Goal: Task Accomplishment & Management: Complete application form

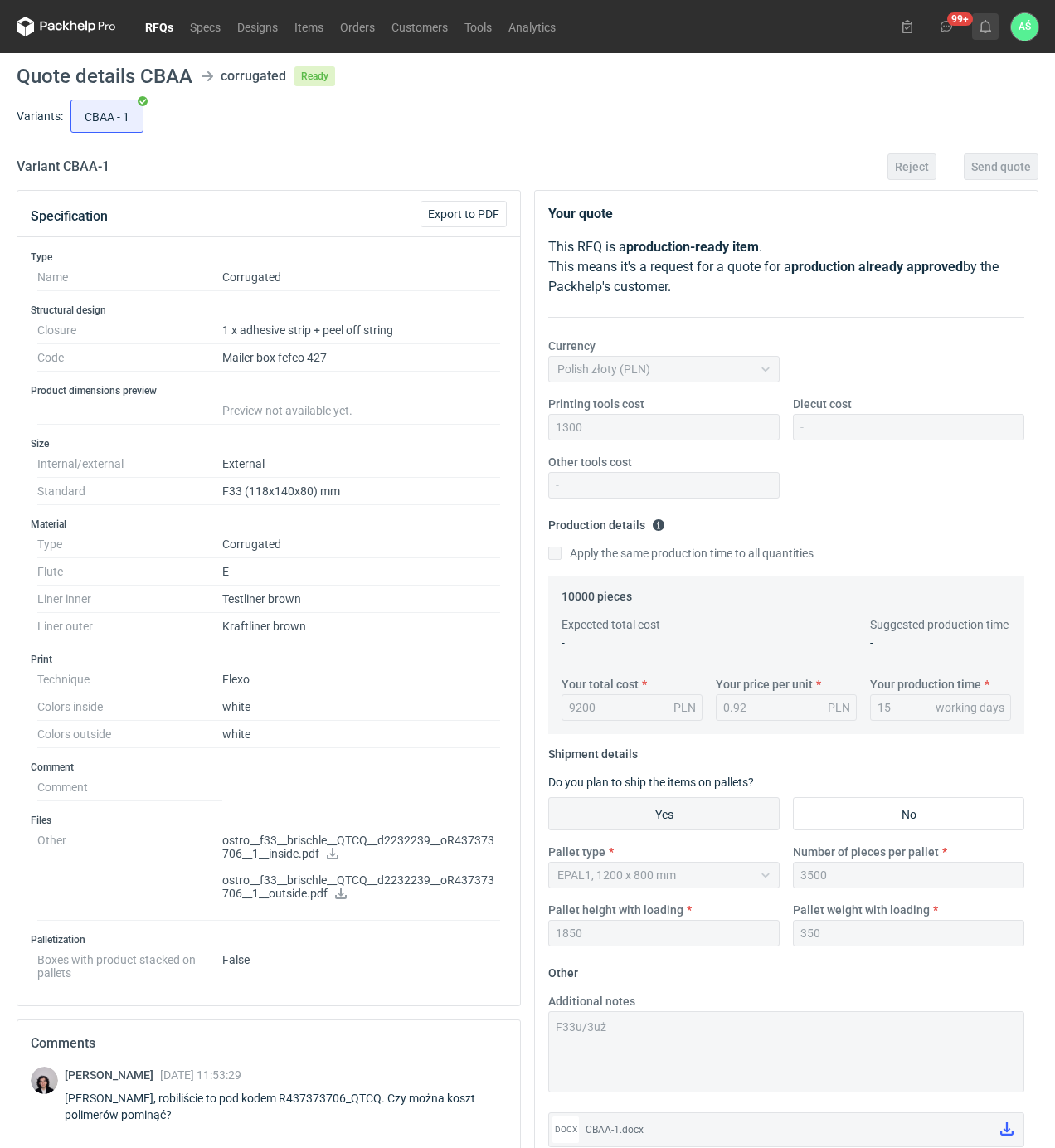
click at [978, 25] on icon at bounding box center [985, 26] width 14 height 14
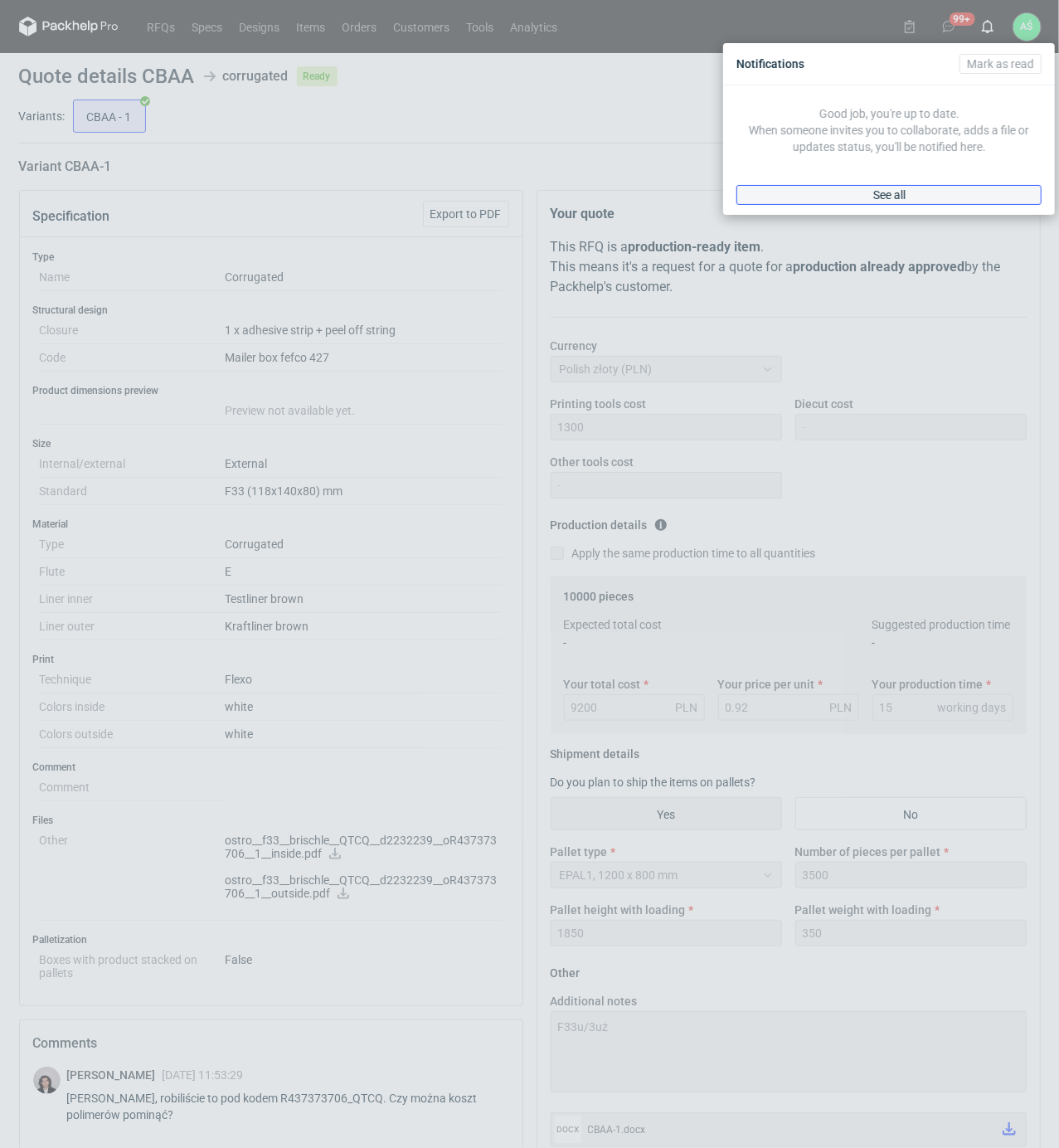
click at [877, 191] on span "See all" at bounding box center [889, 195] width 32 height 12
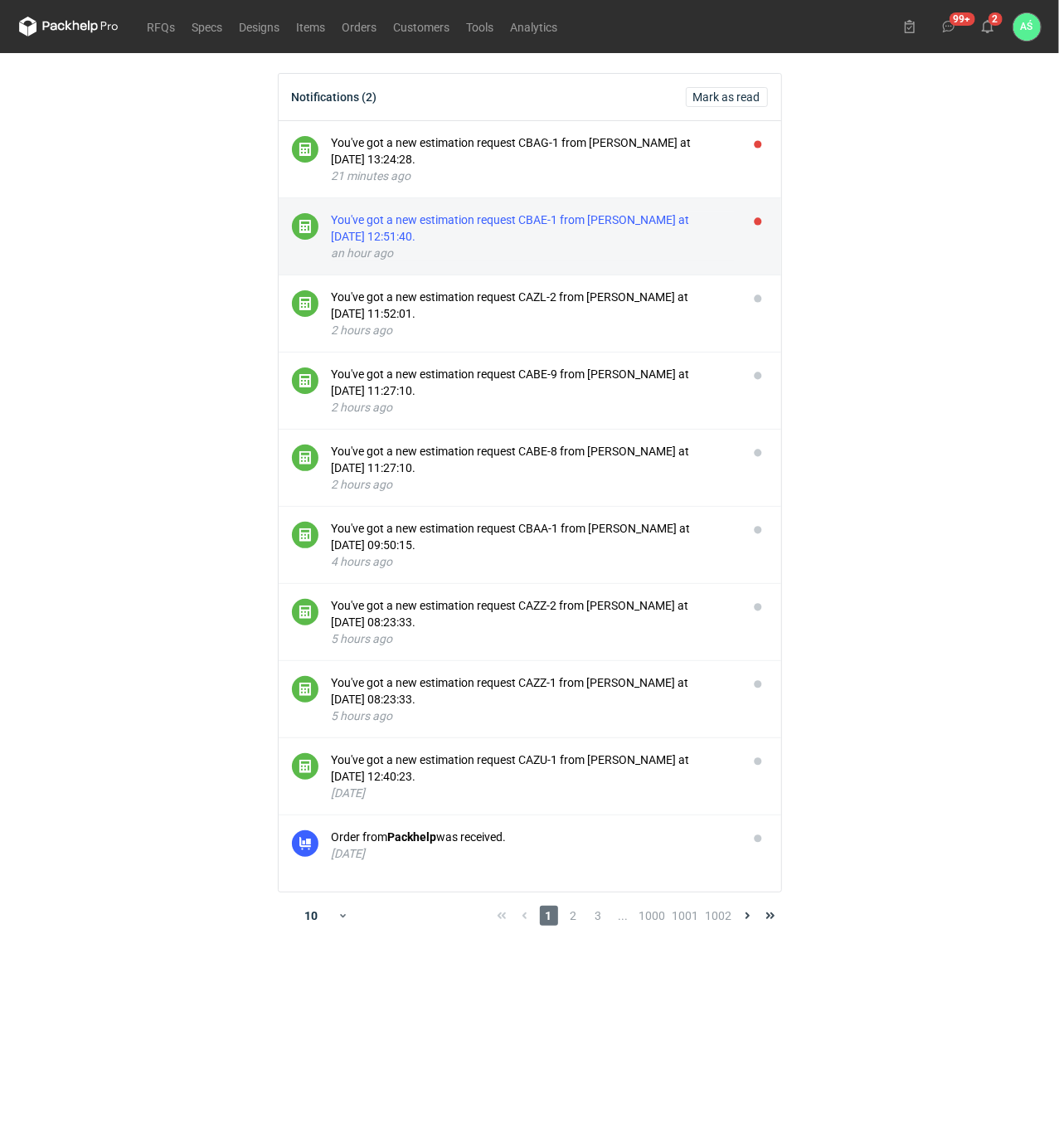
click at [549, 213] on div "You've got a new estimation request CBAE-1 from [PERSON_NAME] at [DATE] 12:51:4…" at bounding box center [532, 227] width 403 height 33
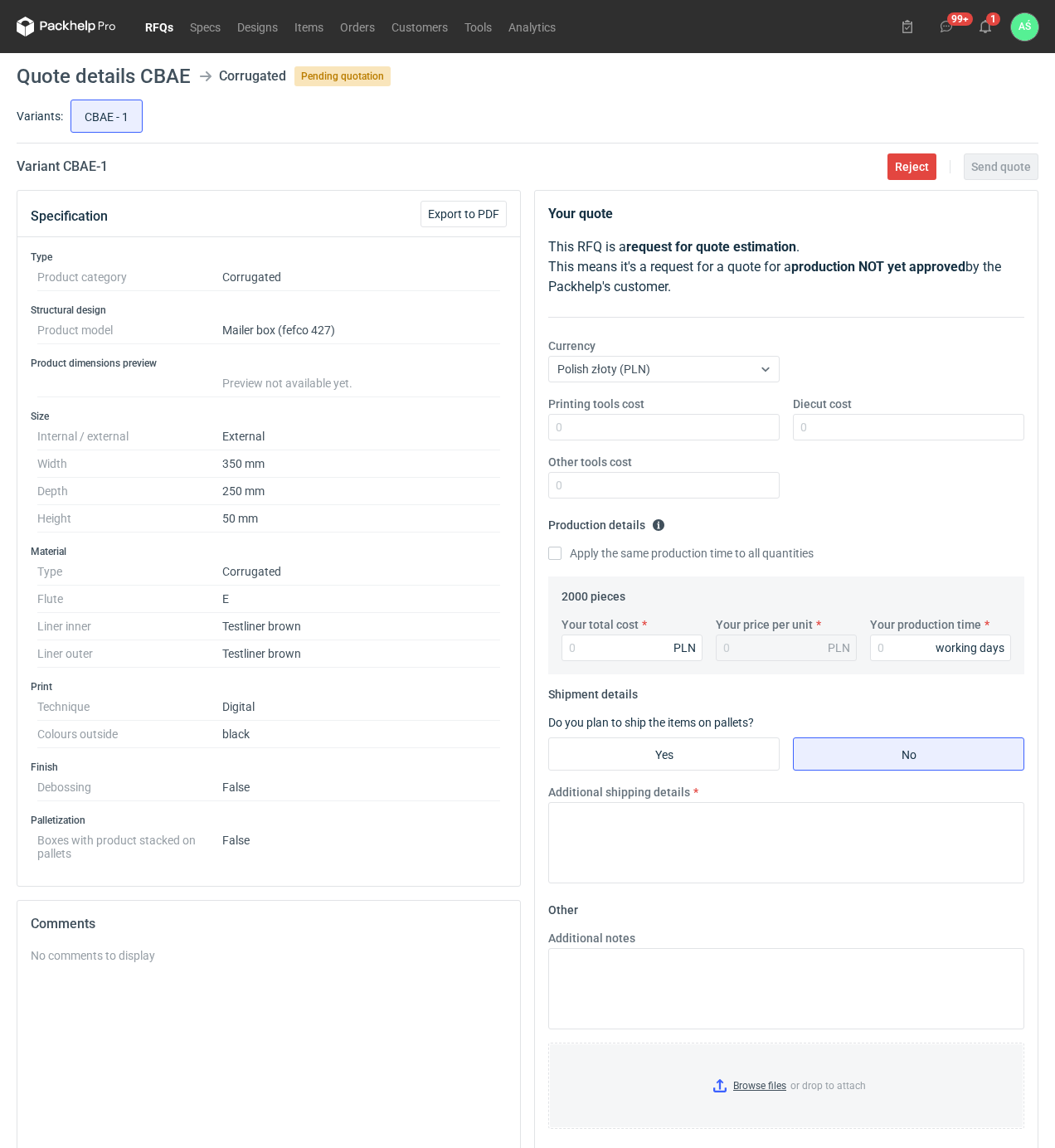
click at [385, 618] on dd "Testliner brown" at bounding box center [361, 627] width 278 height 27
click at [700, 432] on input "Printing tools cost" at bounding box center [664, 427] width 232 height 26
type input "3560"
type input "1.78"
type input "15"
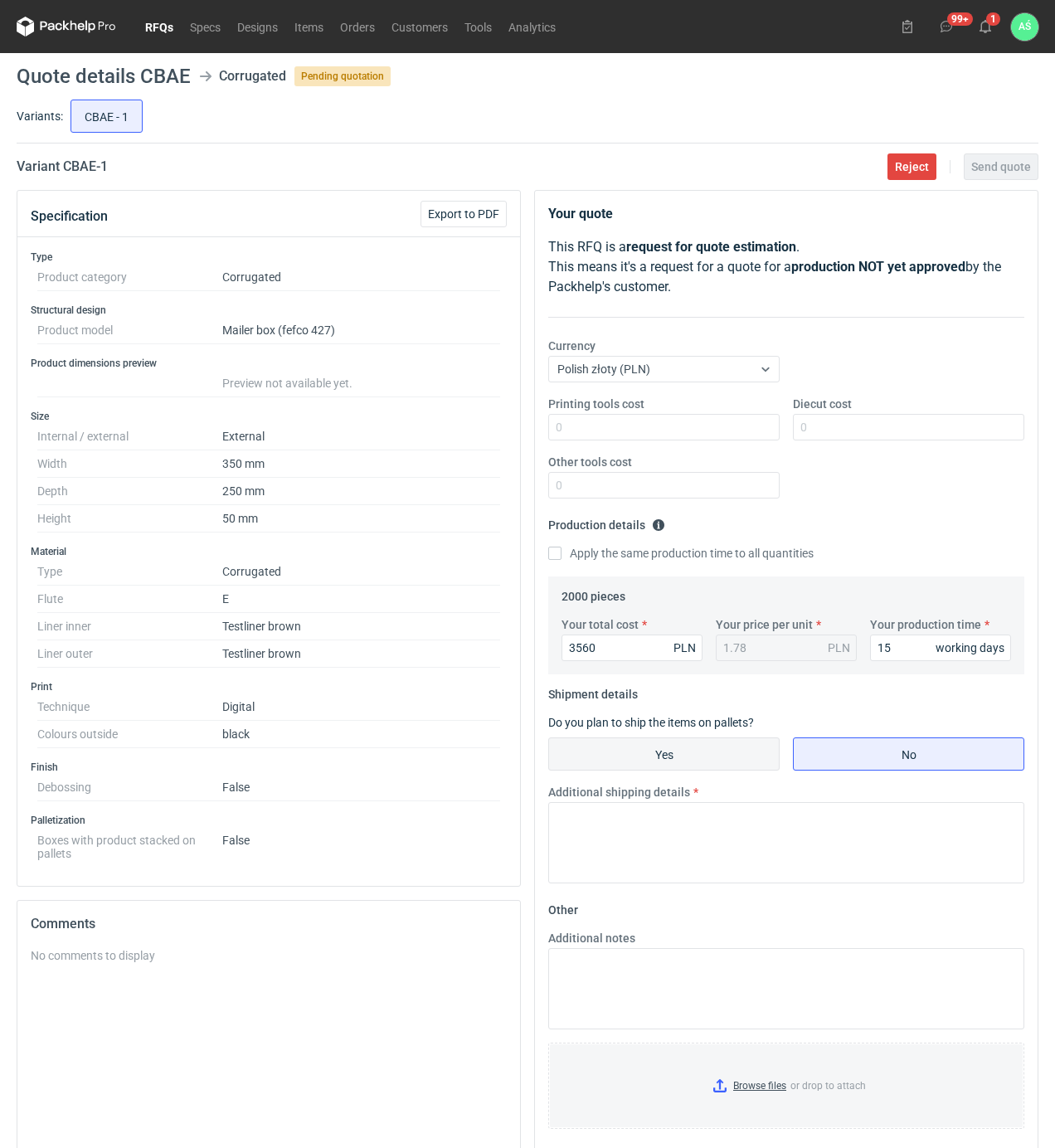
click at [680, 761] on input "Yes" at bounding box center [664, 754] width 230 height 32
radio input "true"
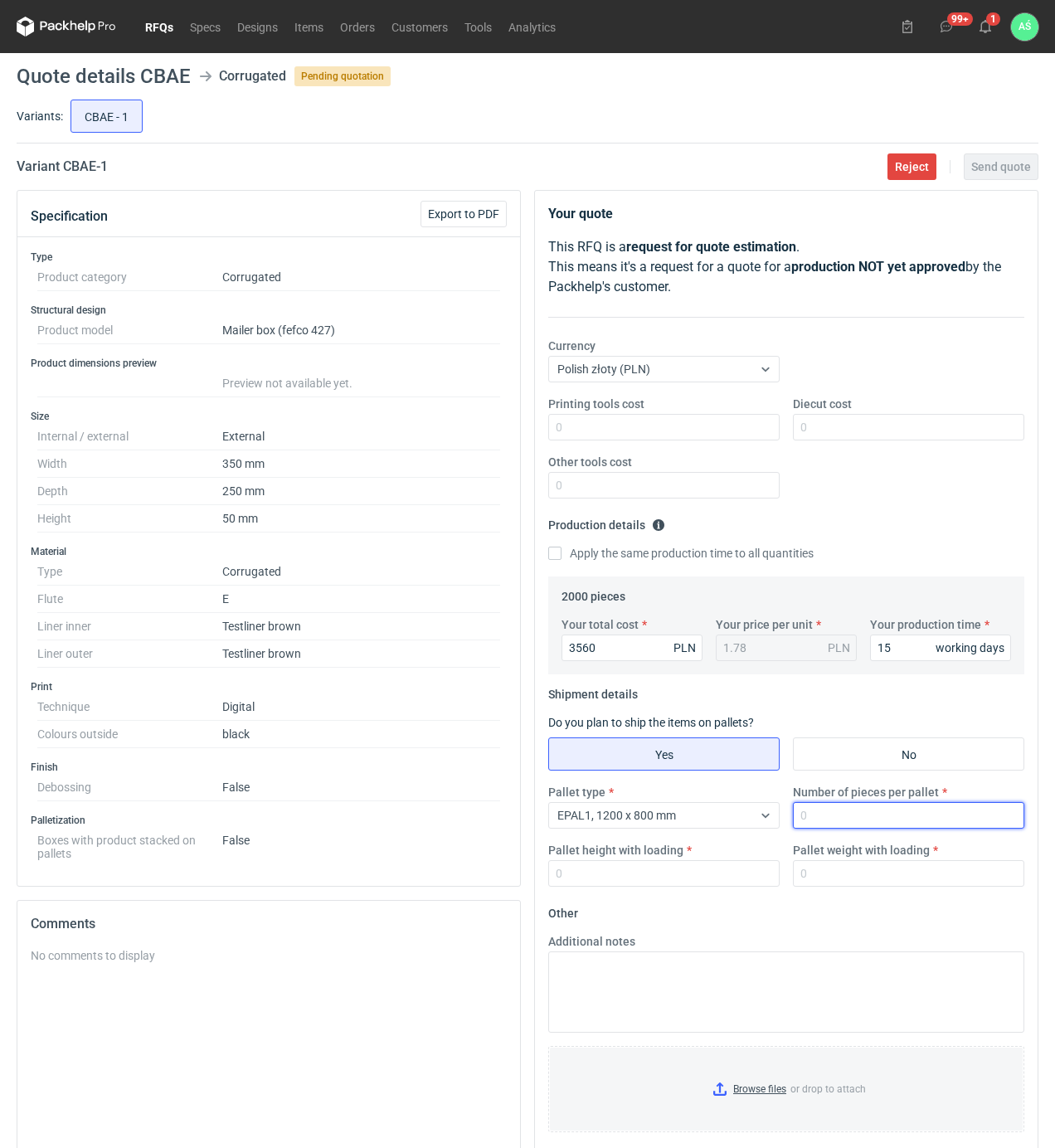
click at [812, 810] on input "Number of pieces per pallet" at bounding box center [909, 815] width 232 height 26
type input "2000"
type input "1800"
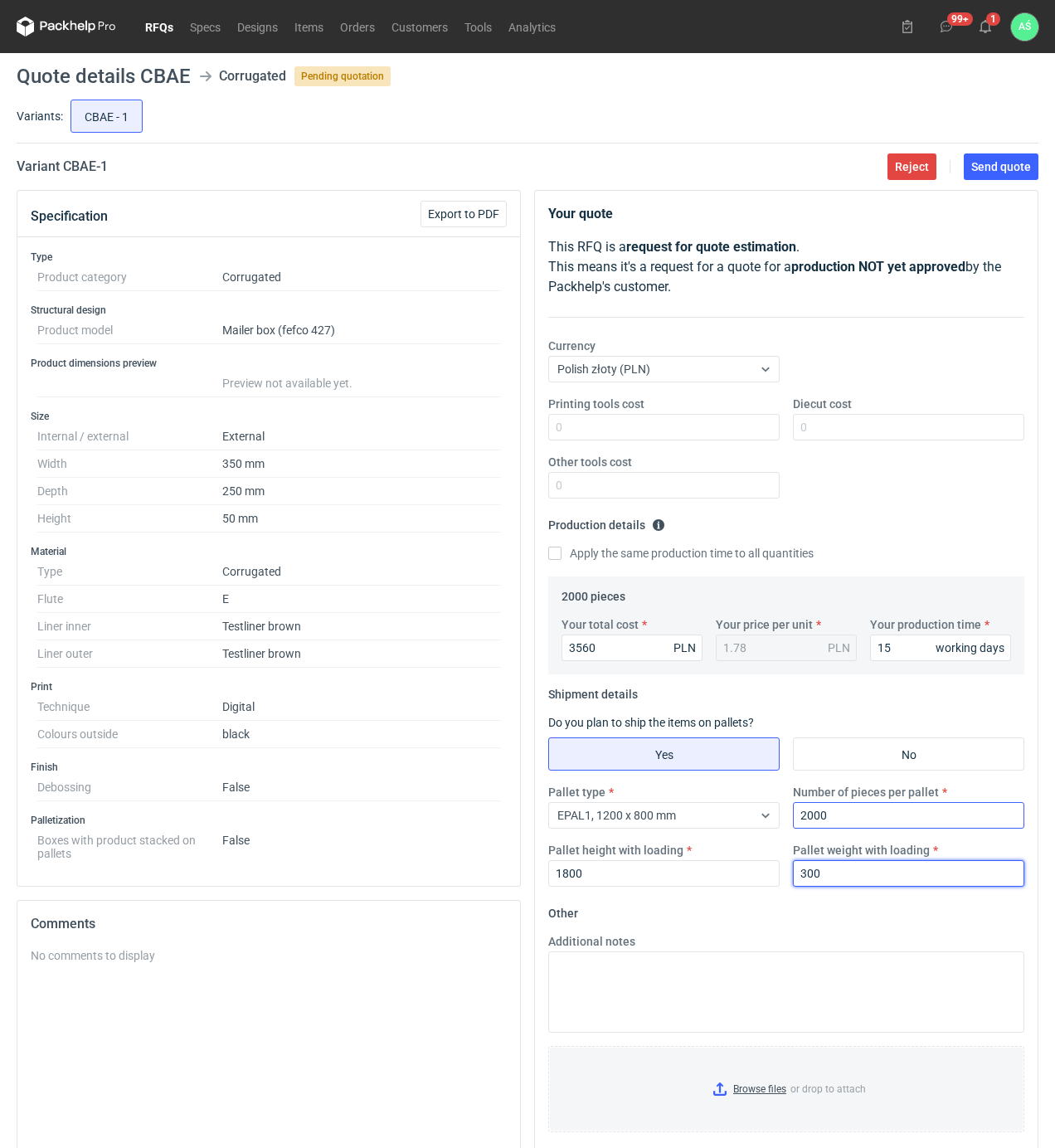
type input "300"
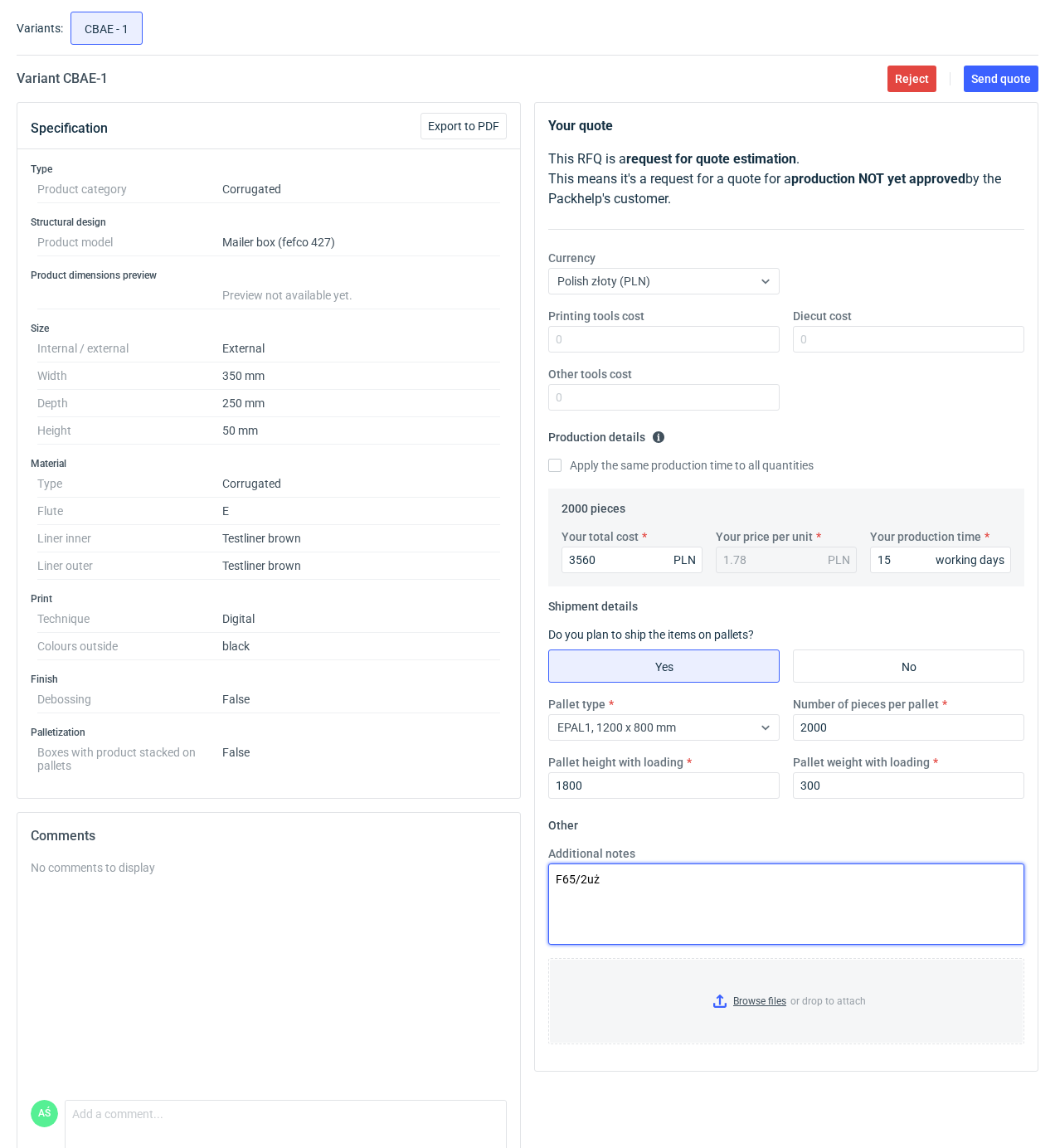
scroll to position [156, 0]
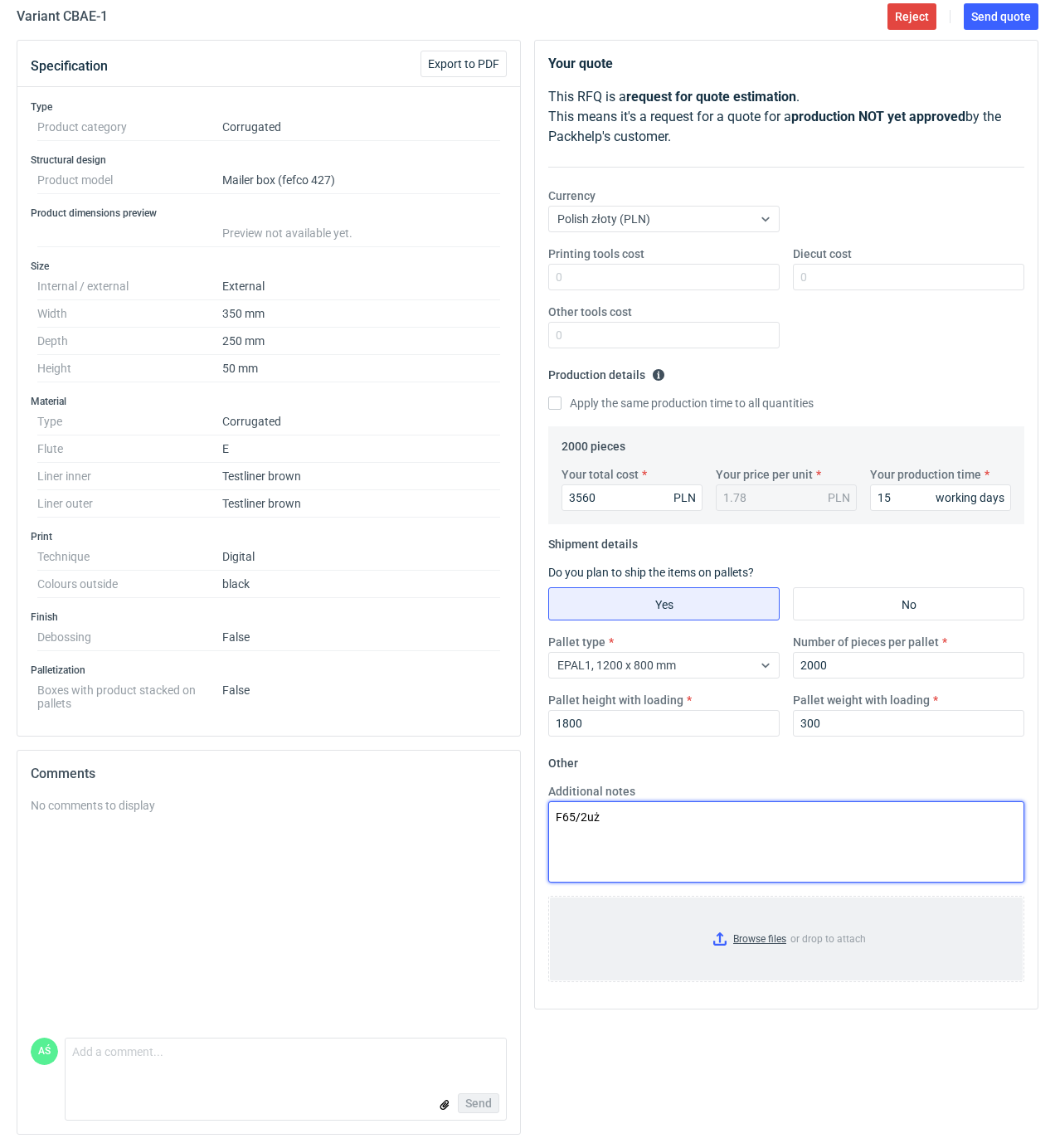
type textarea "F65/2uż"
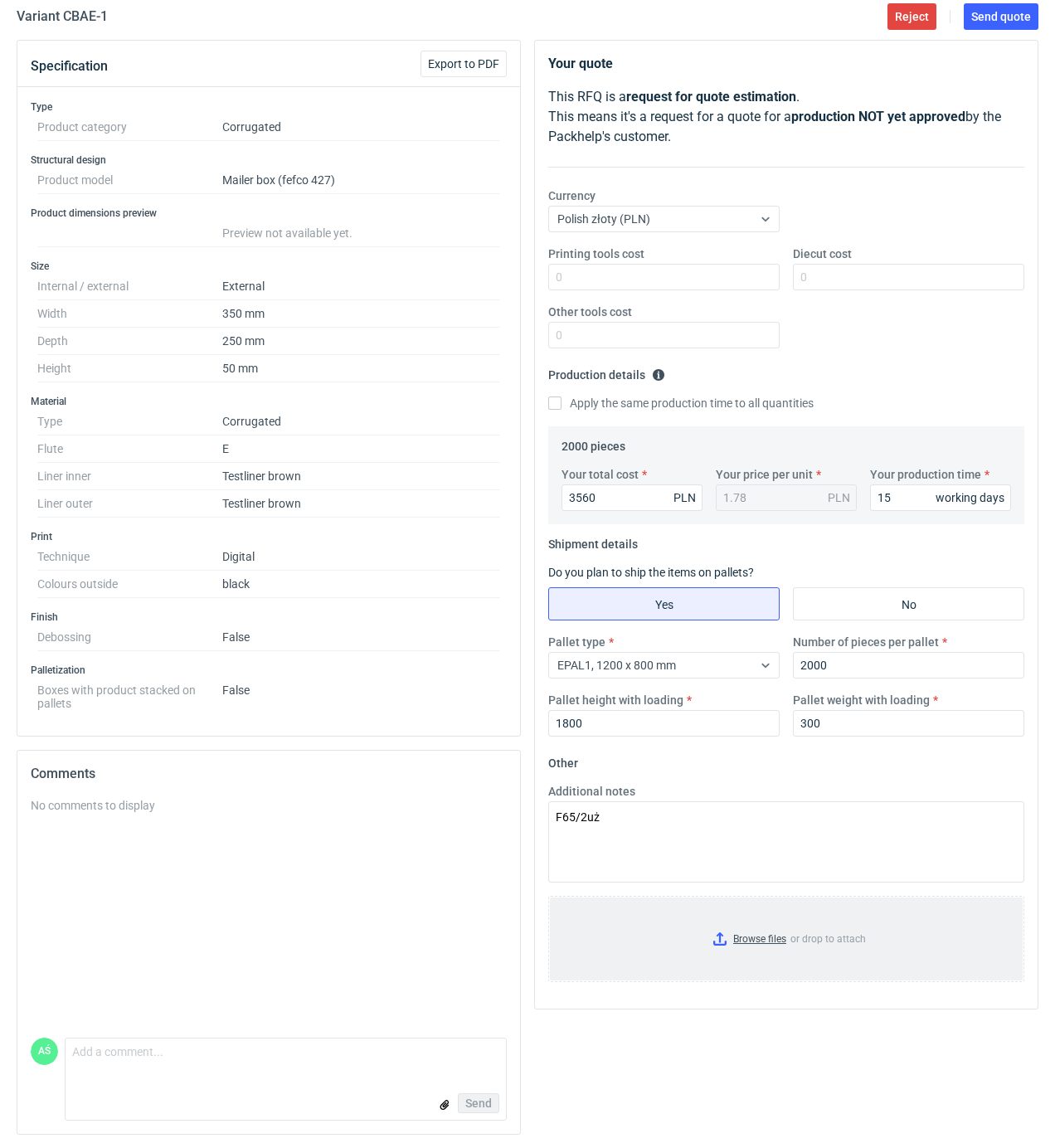
click at [781, 937] on input "Browse files or drop to attach" at bounding box center [786, 938] width 473 height 83
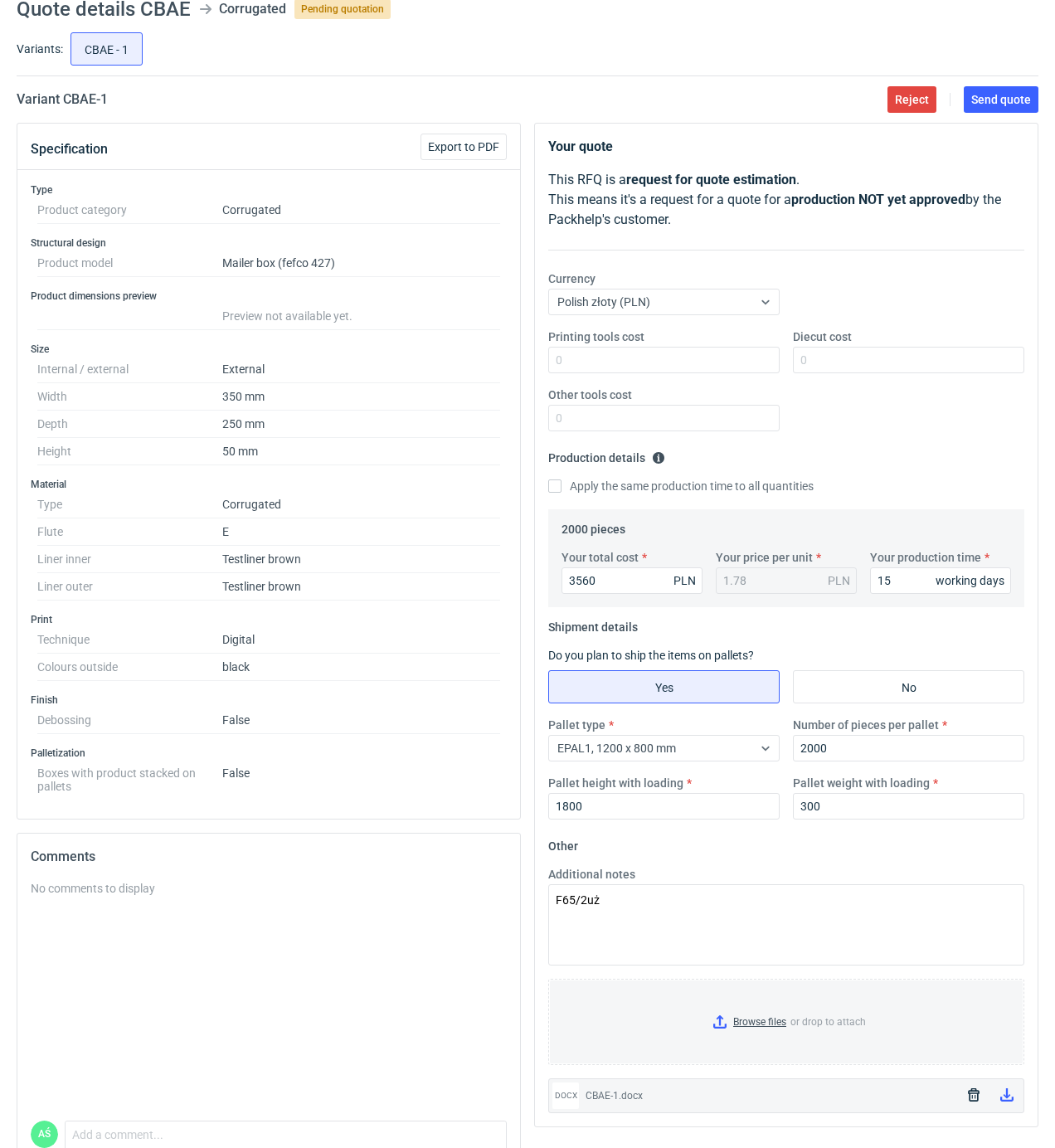
scroll to position [0, 0]
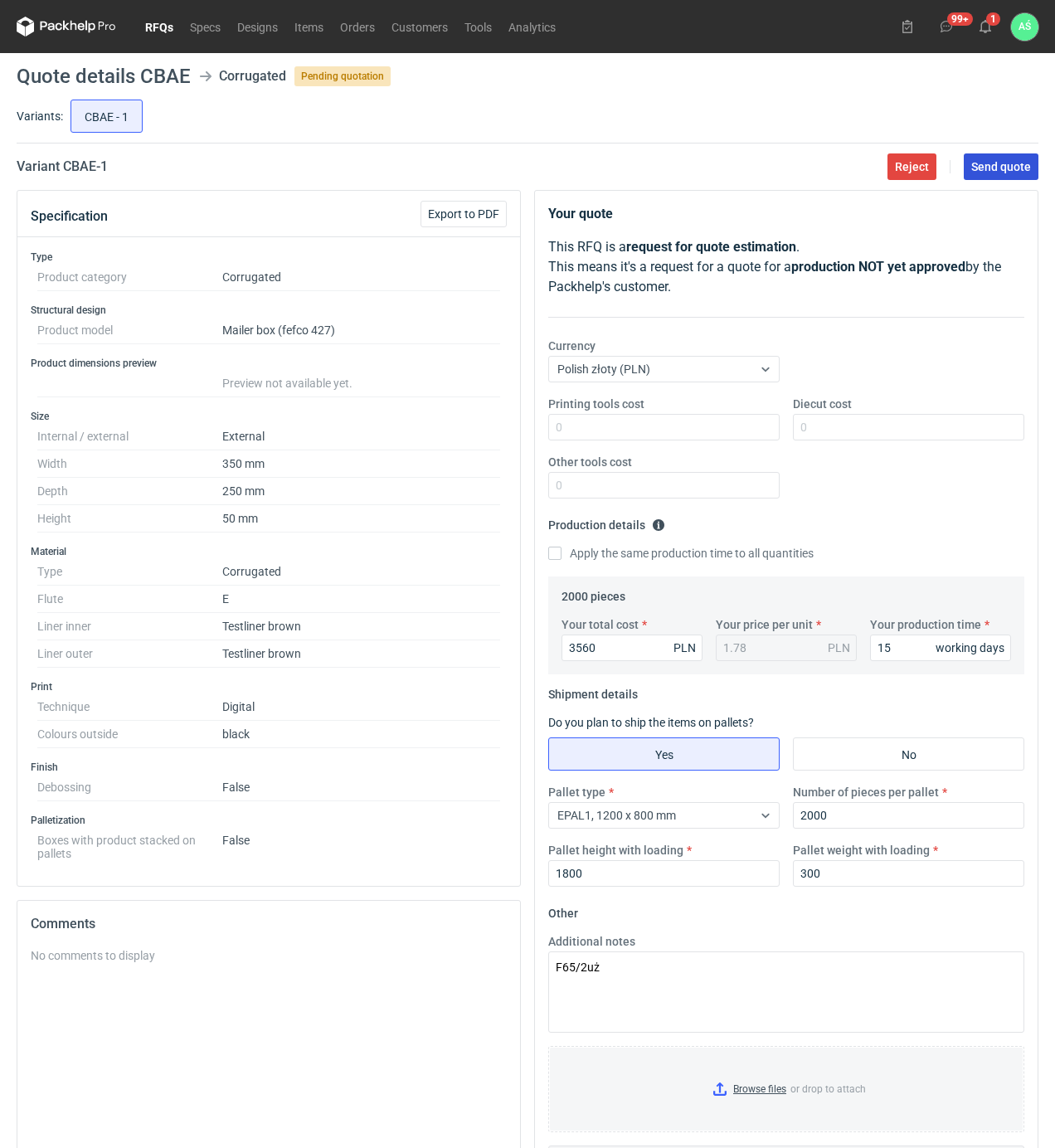
click at [990, 168] on span "Send quote" at bounding box center [1001, 167] width 60 height 12
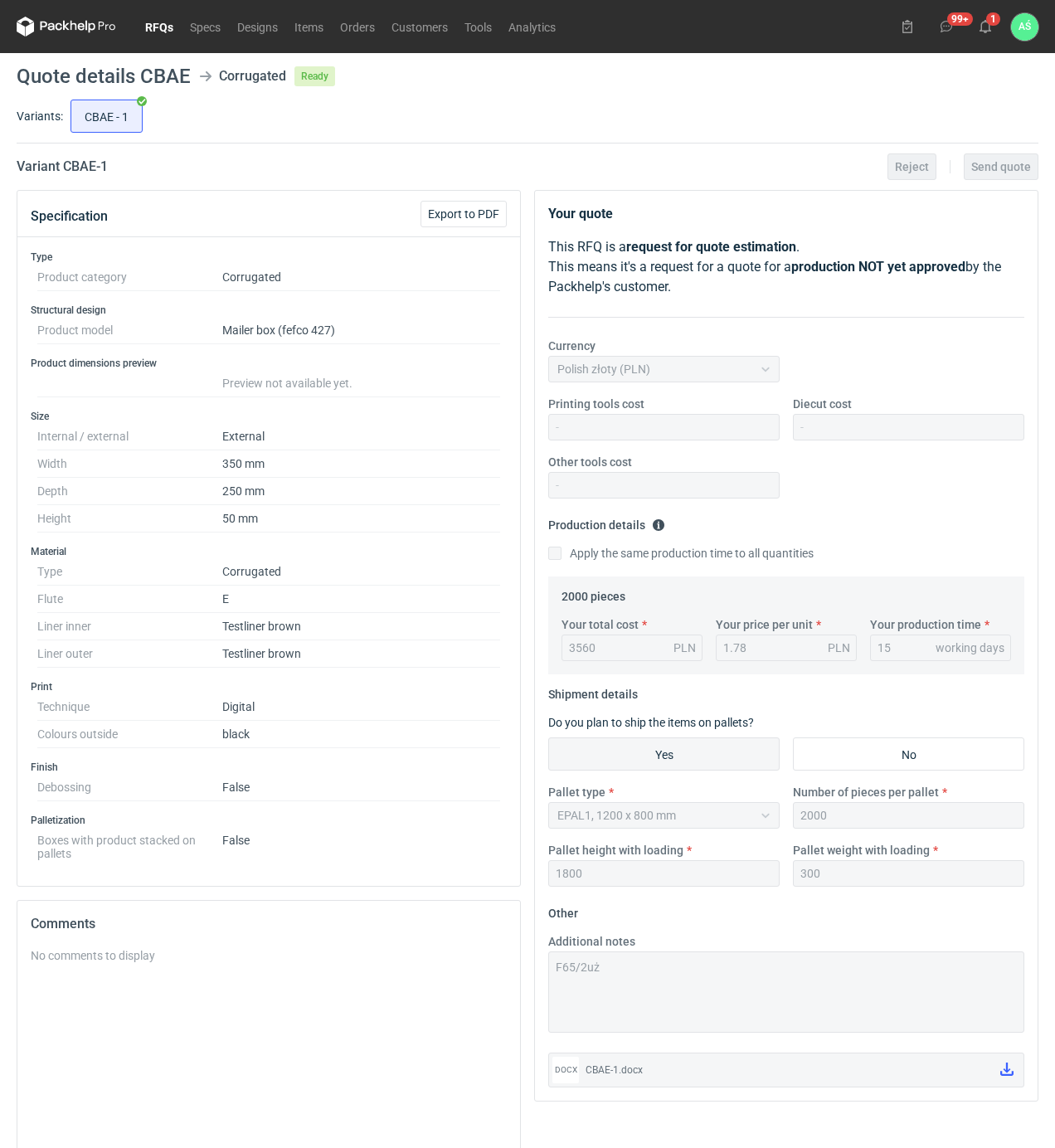
click at [627, 118] on div "CBAE - 1" at bounding box center [553, 116] width 971 height 40
click at [983, 30] on icon at bounding box center [985, 26] width 14 height 14
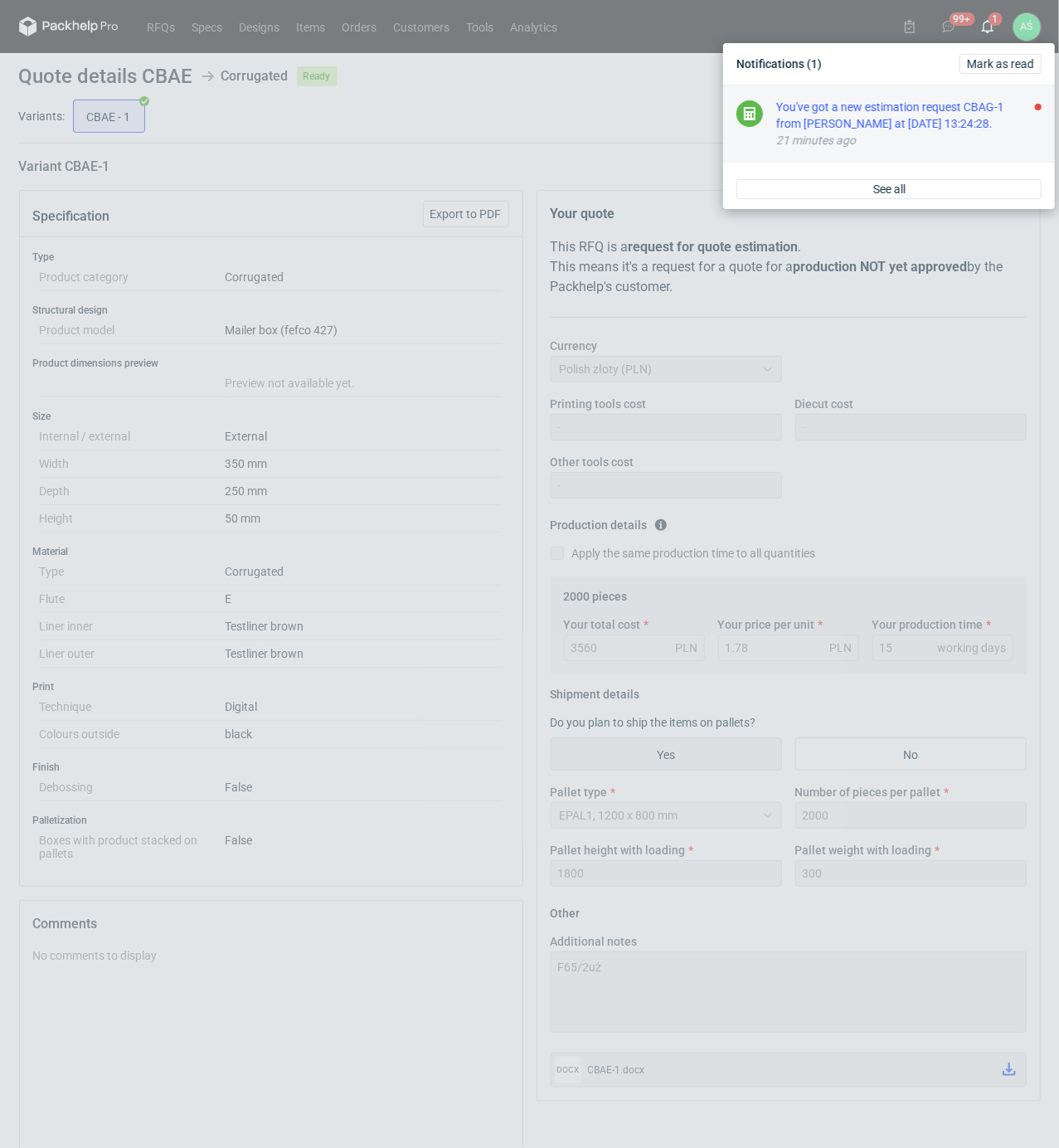
click at [936, 138] on div "21 minutes ago" at bounding box center [909, 140] width 266 height 16
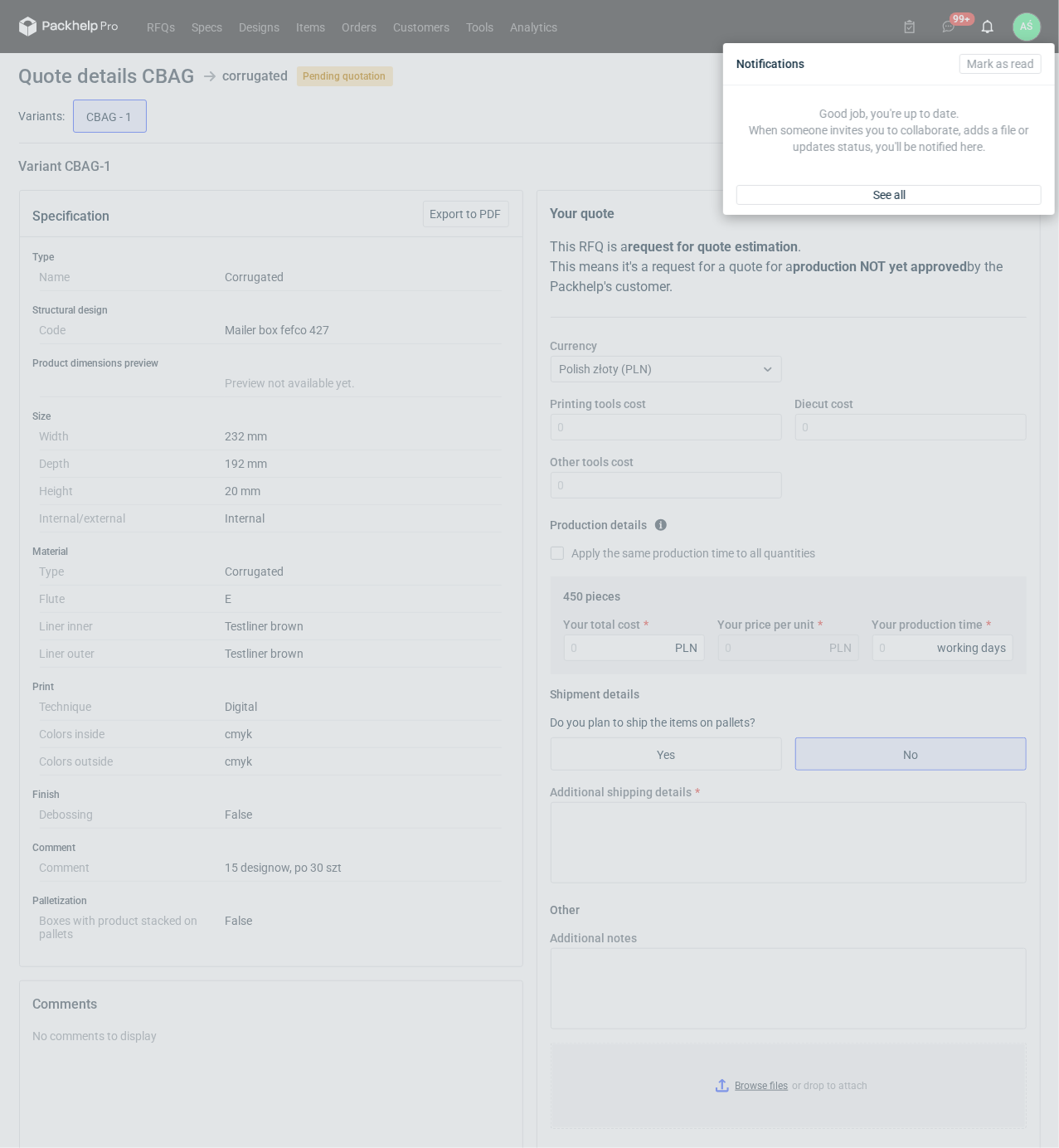
click at [429, 584] on div "Notifications [PERSON_NAME] as read Good job, you're up to date. When someone i…" at bounding box center [529, 574] width 1059 height 1148
